Goal: Check status: Check status

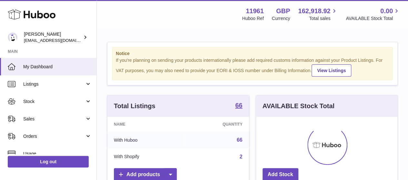
scroll to position [85, 0]
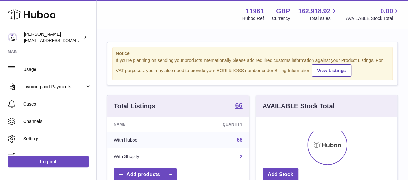
click at [97, 89] on div "Notice If you're planning on sending your products internationally please add r…" at bounding box center [253, 183] width 312 height 308
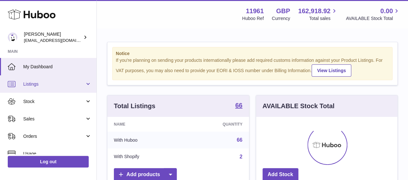
click at [42, 87] on link "Listings" at bounding box center [48, 84] width 97 height 17
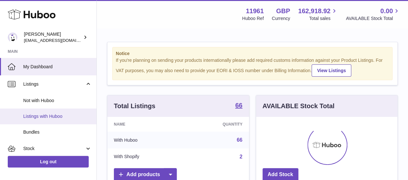
click at [42, 113] on link "Listings with Huboo" at bounding box center [48, 117] width 97 height 16
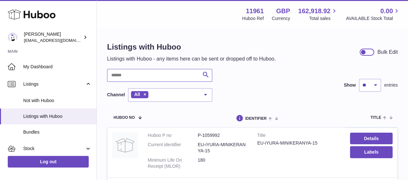
click at [171, 75] on input "text" at bounding box center [159, 75] width 105 height 13
type input "******"
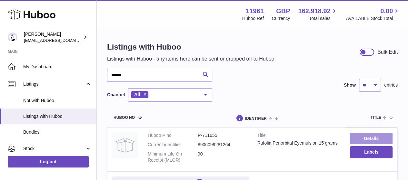
click at [375, 138] on link "Details" at bounding box center [371, 139] width 43 height 12
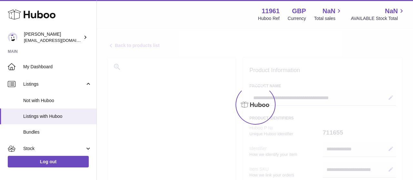
select select "***"
select select "****"
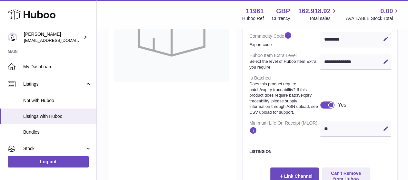
scroll to position [270, 0]
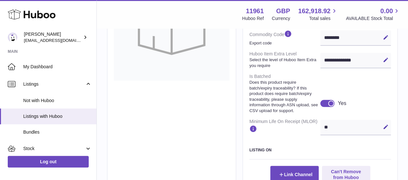
click at [327, 107] on div at bounding box center [328, 103] width 15 height 7
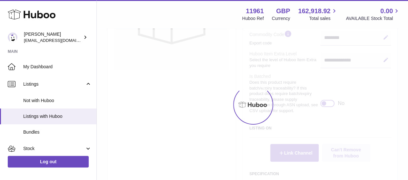
scroll to position [260, 0]
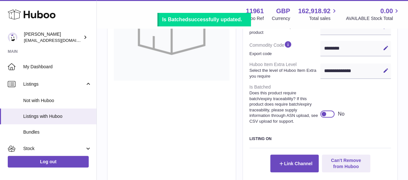
click at [327, 118] on div at bounding box center [328, 114] width 15 height 7
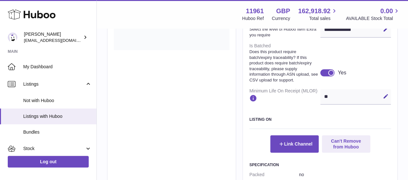
scroll to position [305, 0]
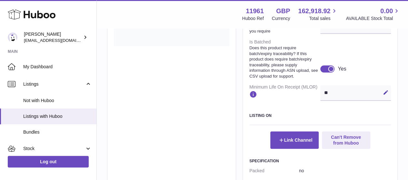
click at [331, 72] on div at bounding box center [331, 69] width 6 height 6
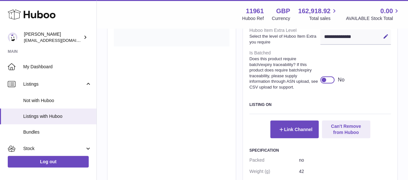
click at [330, 84] on div at bounding box center [328, 80] width 15 height 7
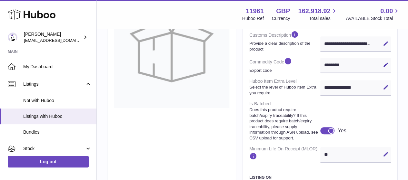
scroll to position [204, 0]
